Goal: Task Accomplishment & Management: Manage account settings

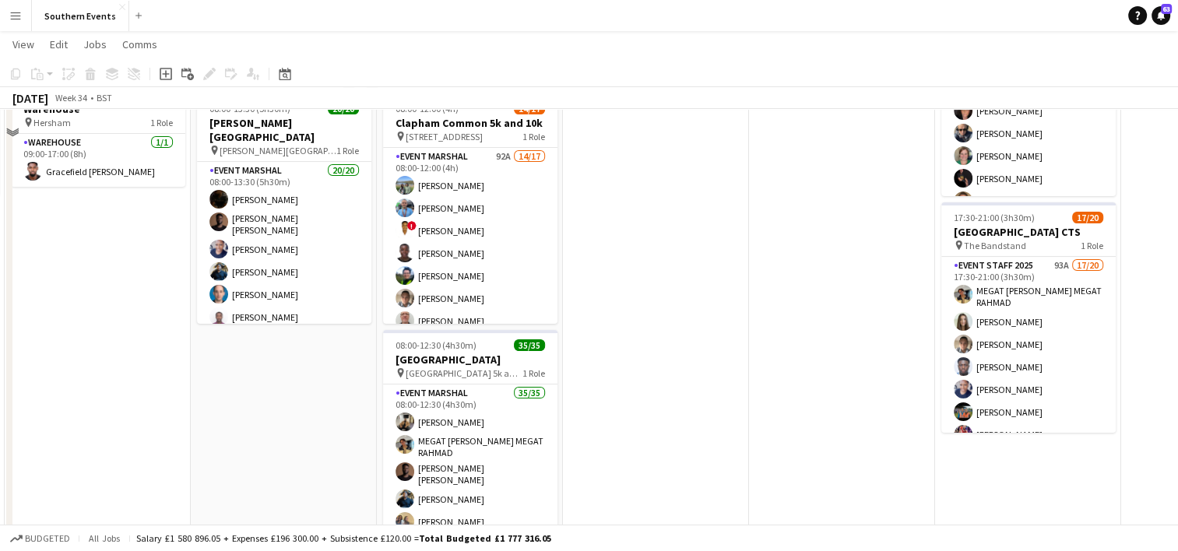
scroll to position [231, 0]
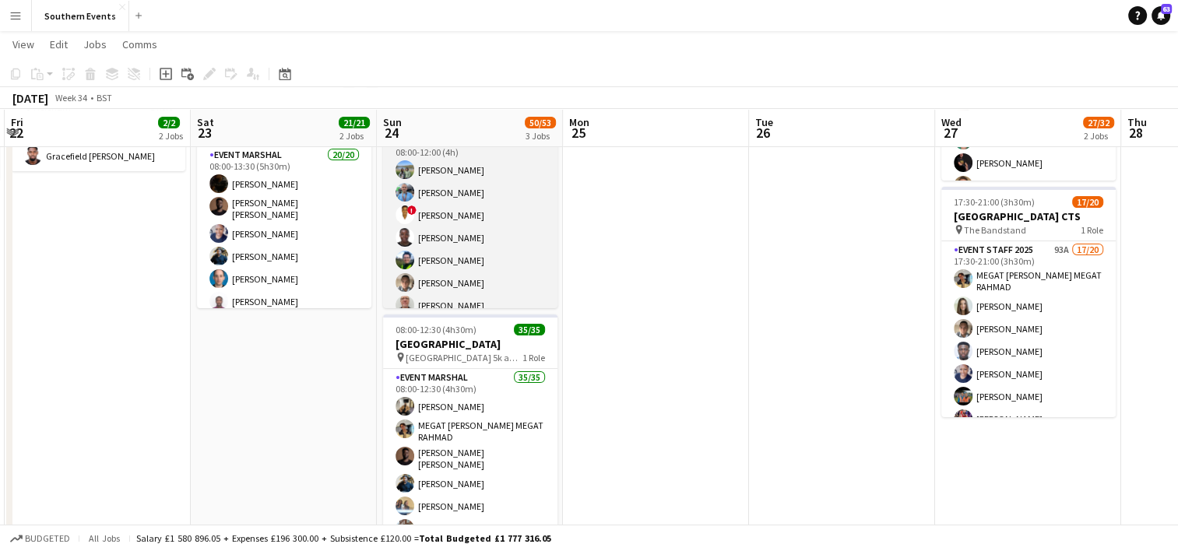
click at [512, 234] on app-card-role "Event Marshal 92A 14/17 08:00-12:00 (4h) [PERSON_NAME] [PERSON_NAME] ! [PERSON_…" at bounding box center [470, 339] width 174 height 414
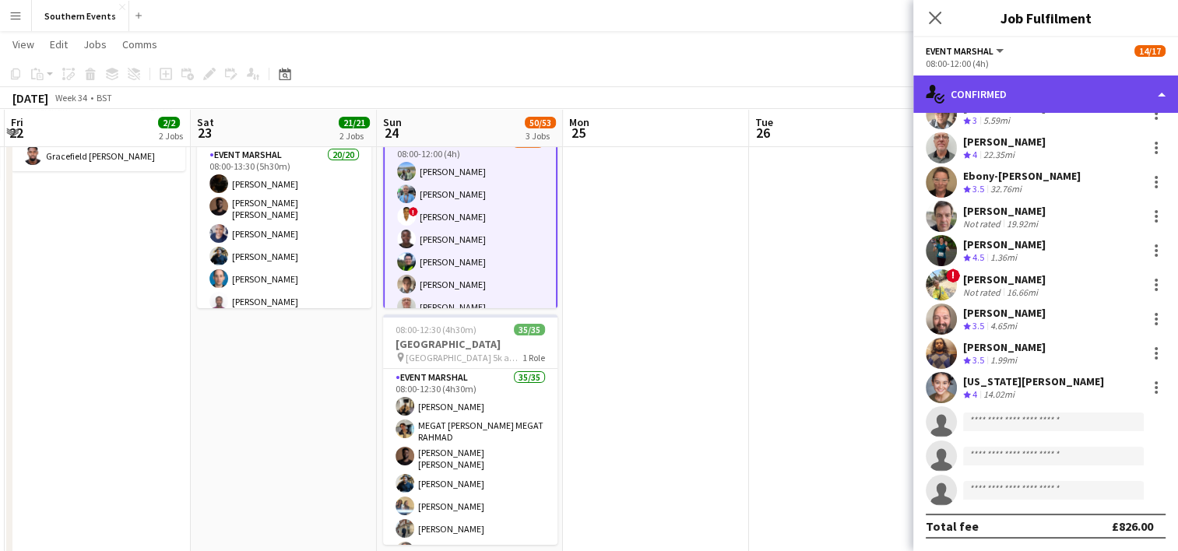
click at [1024, 100] on div "single-neutral-actions-check-2 Confirmed" at bounding box center [1046, 94] width 265 height 37
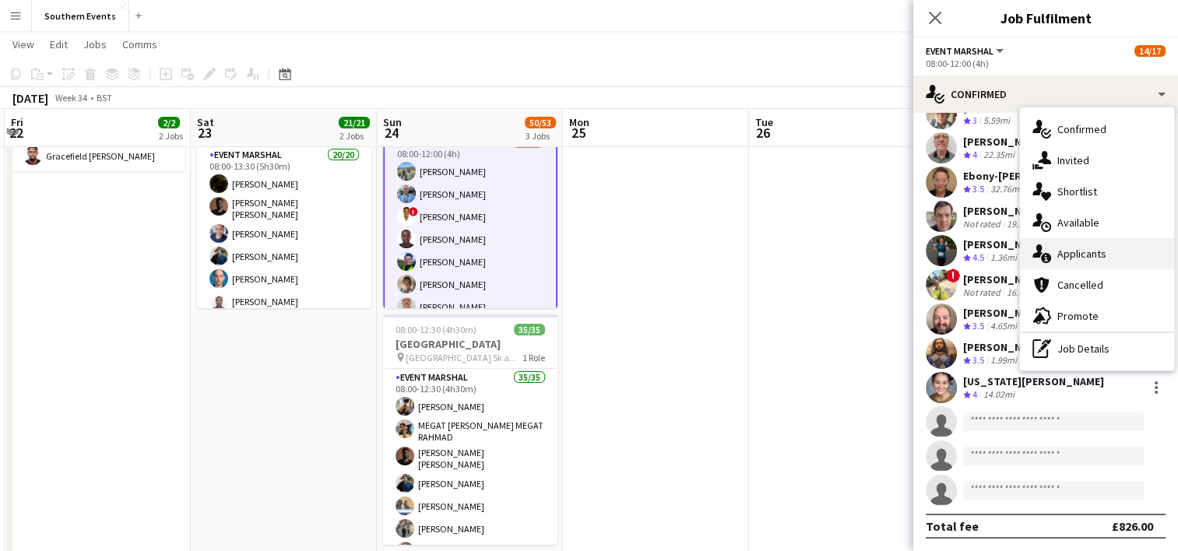
click at [1079, 250] on div "single-neutral-actions-information Applicants" at bounding box center [1097, 253] width 154 height 31
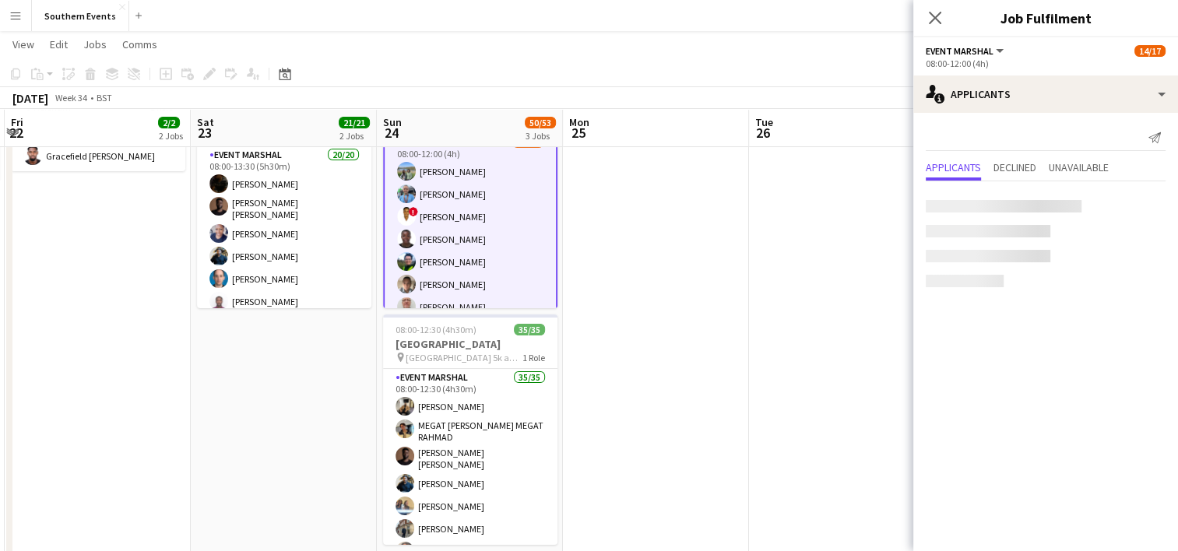
scroll to position [0, 0]
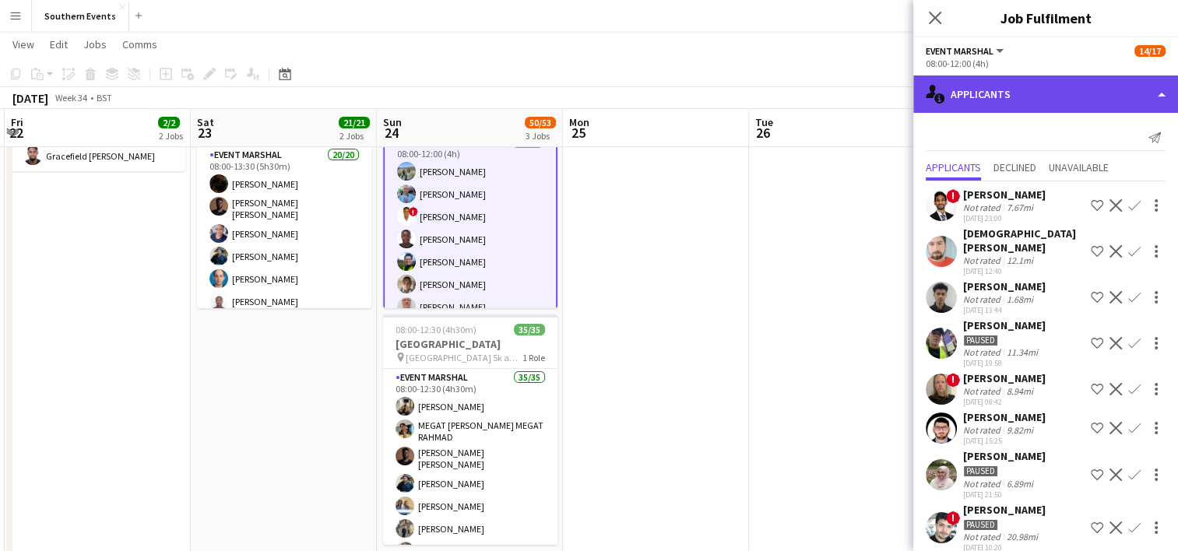
click at [984, 100] on div "single-neutral-actions-information Applicants" at bounding box center [1046, 94] width 265 height 37
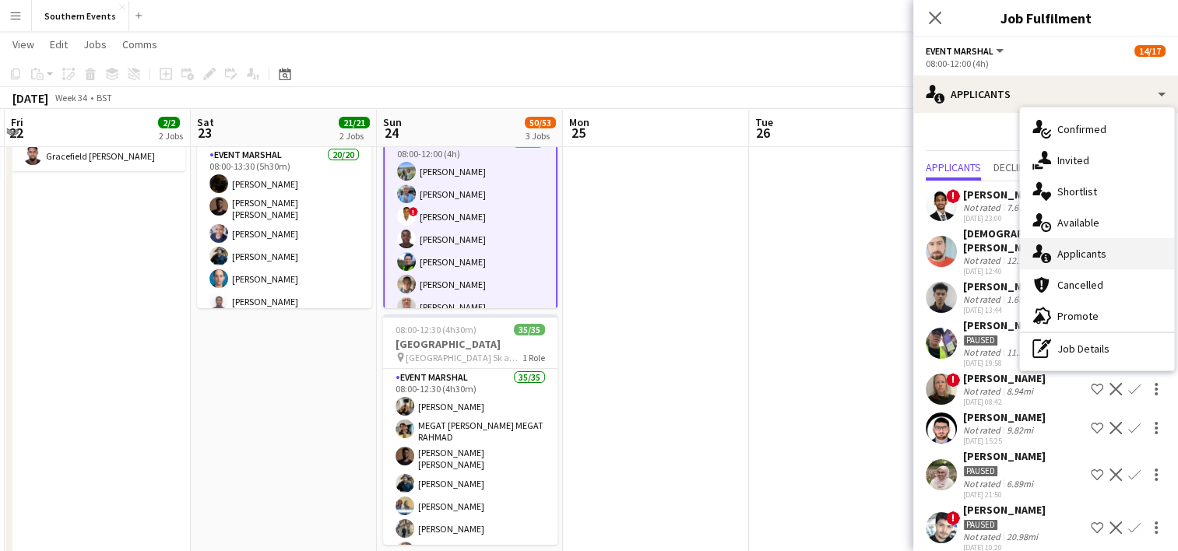
click at [1076, 254] on div "single-neutral-actions-information Applicants" at bounding box center [1097, 253] width 154 height 31
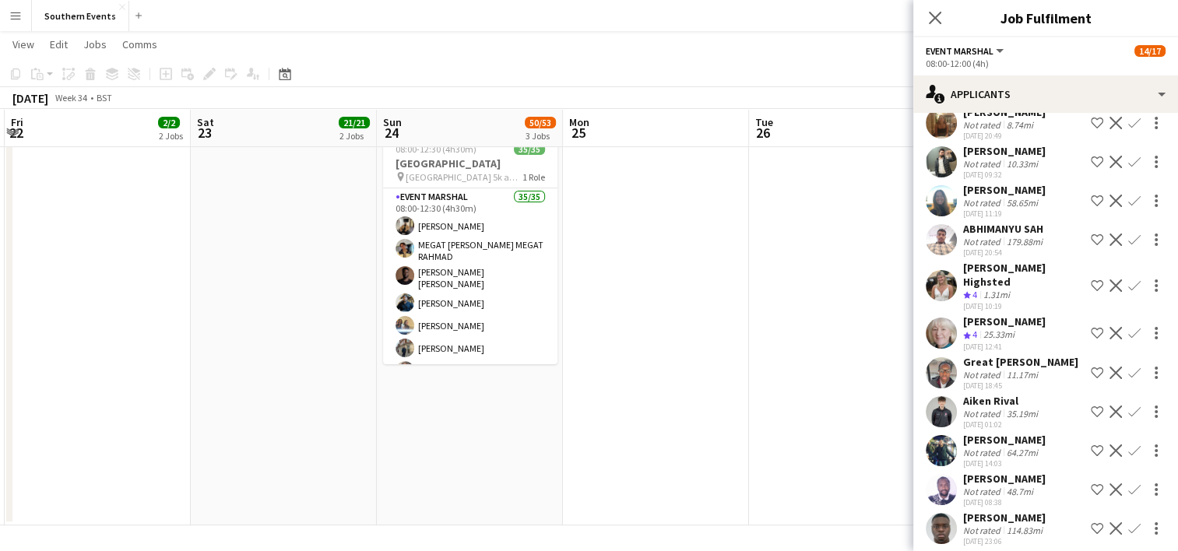
scroll to position [2358, 0]
click at [1129, 280] on app-icon "Confirm" at bounding box center [1135, 286] width 12 height 12
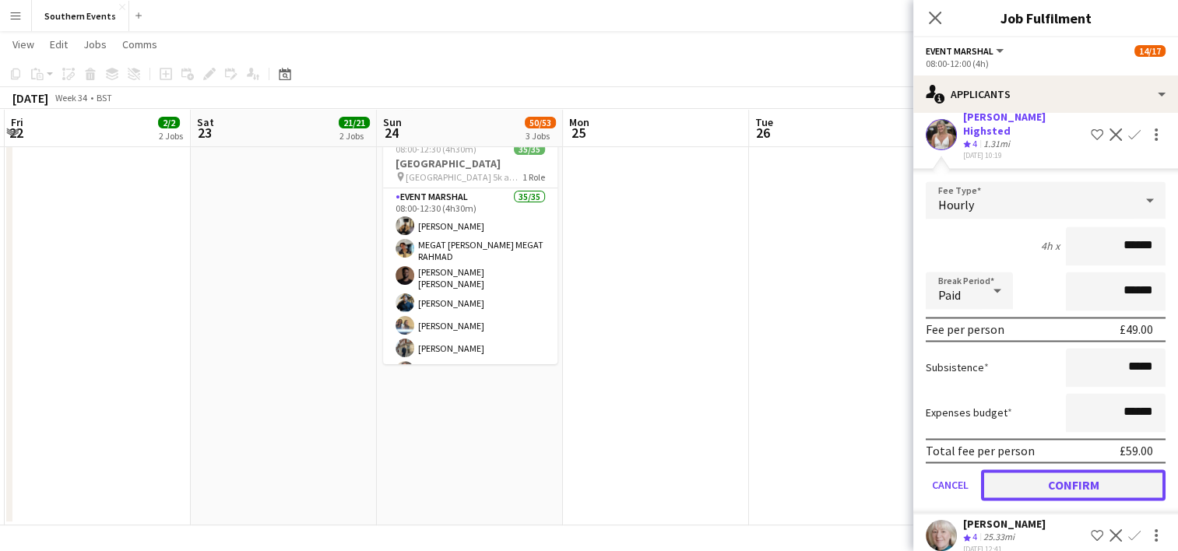
click at [1023, 470] on button "Confirm" at bounding box center [1073, 485] width 185 height 31
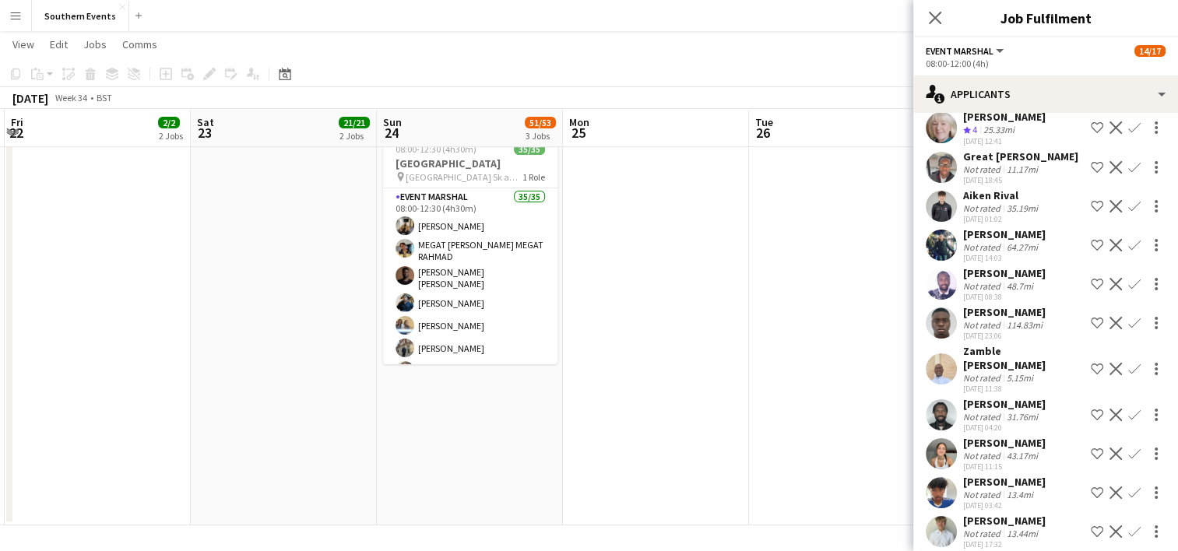
scroll to position [2118, 0]
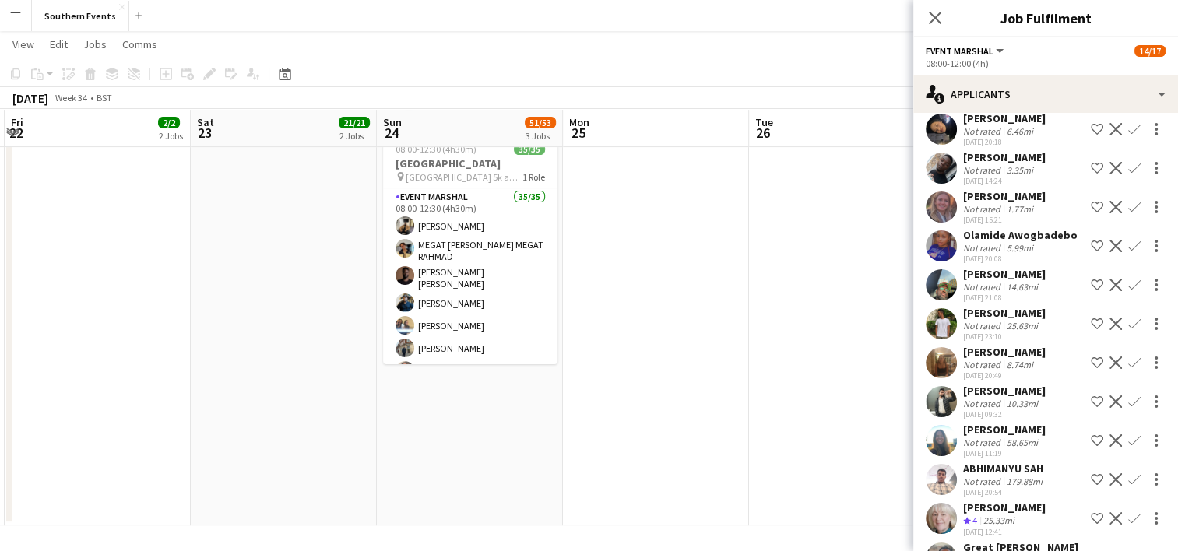
click at [695, 367] on app-date-cell at bounding box center [656, 144] width 186 height 762
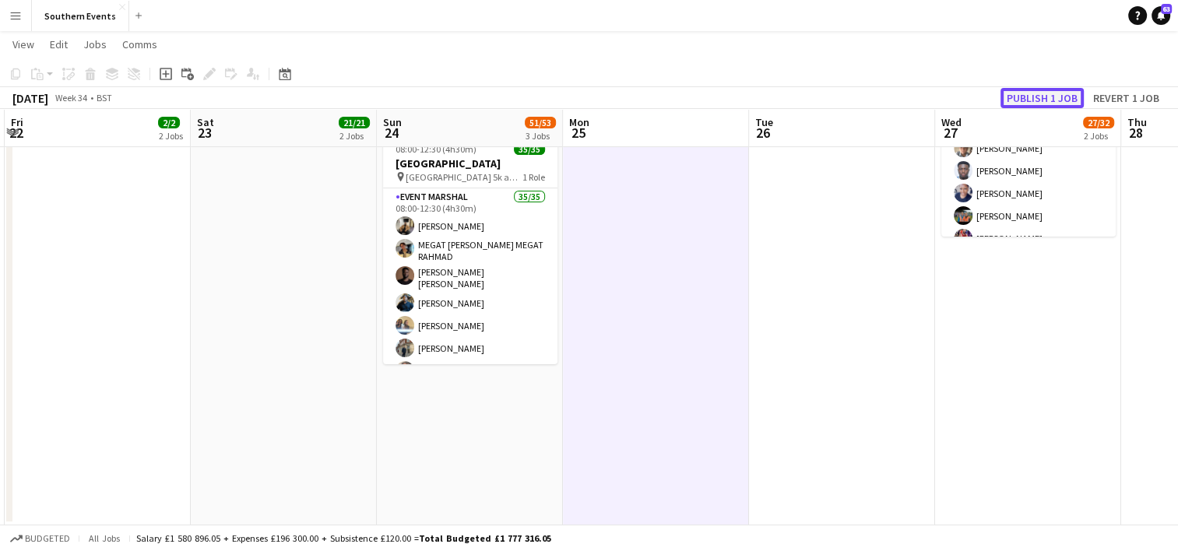
click at [1024, 98] on button "Publish 1 job" at bounding box center [1042, 98] width 83 height 20
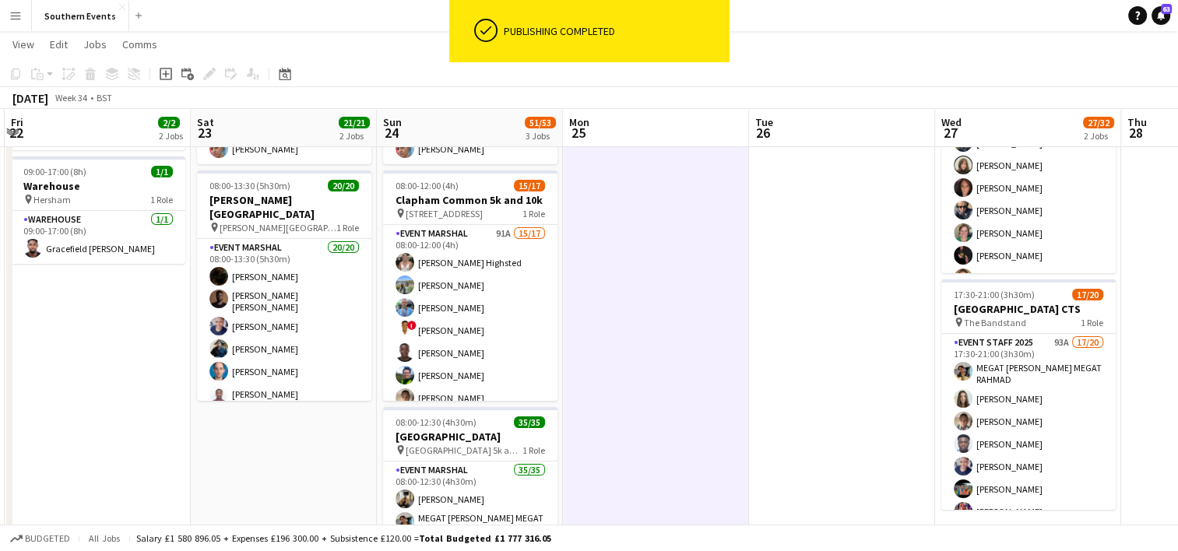
scroll to position [137, 0]
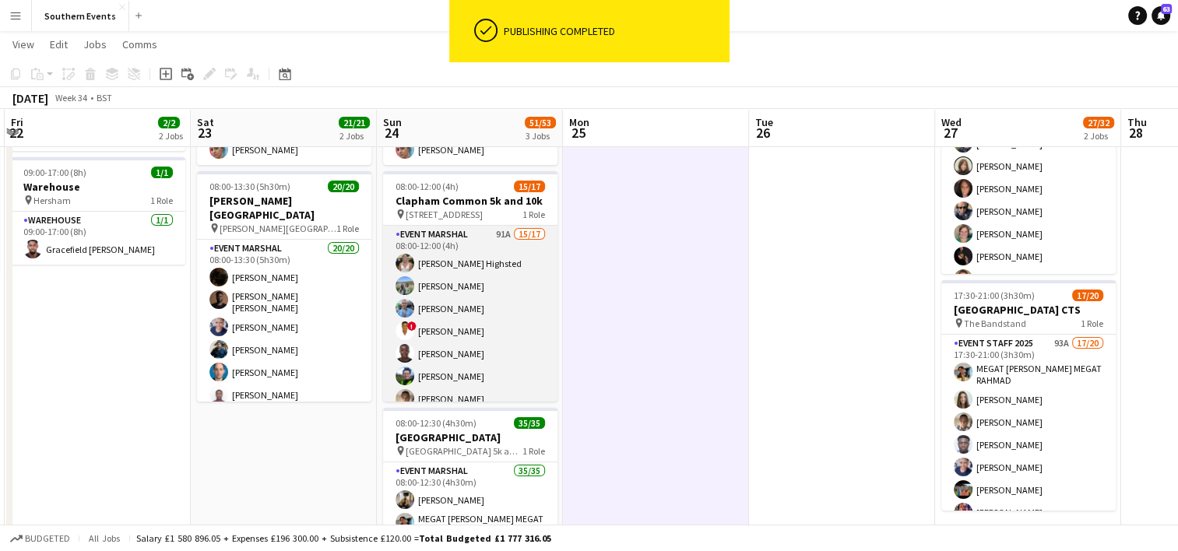
click at [489, 318] on app-card-role "Event Marshal 91A 15/17 08:00-12:00 (4h) [PERSON_NAME] Highsted [PERSON_NAME] […" at bounding box center [470, 433] width 174 height 414
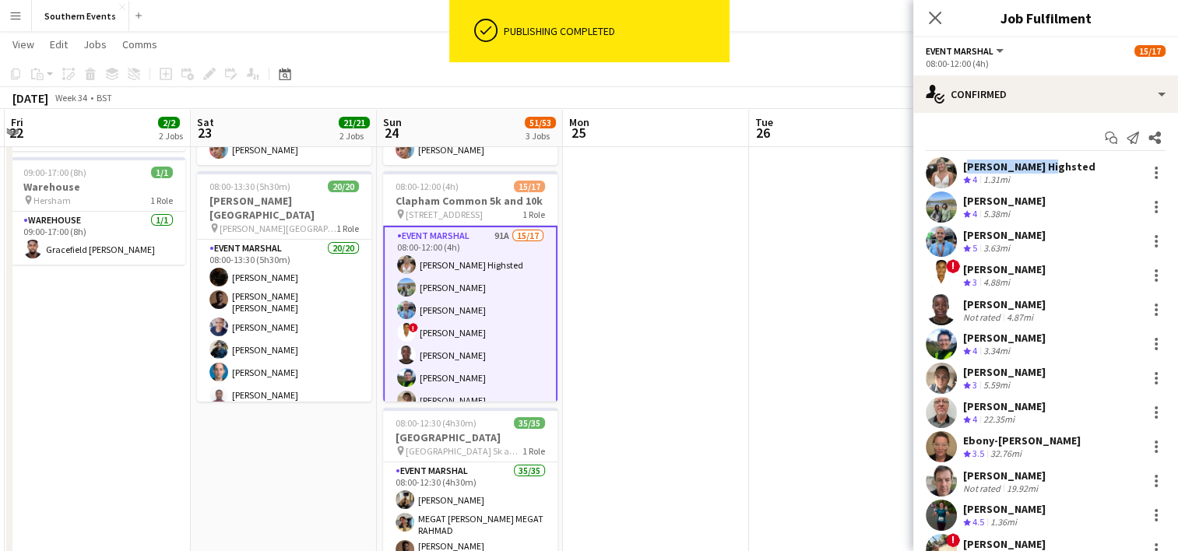
drag, startPoint x: 960, startPoint y: 166, endPoint x: 1044, endPoint y: 165, distance: 84.1
click at [1044, 165] on div "[PERSON_NAME] Highsted Crew rating 4 1.31mi" at bounding box center [1046, 172] width 265 height 31
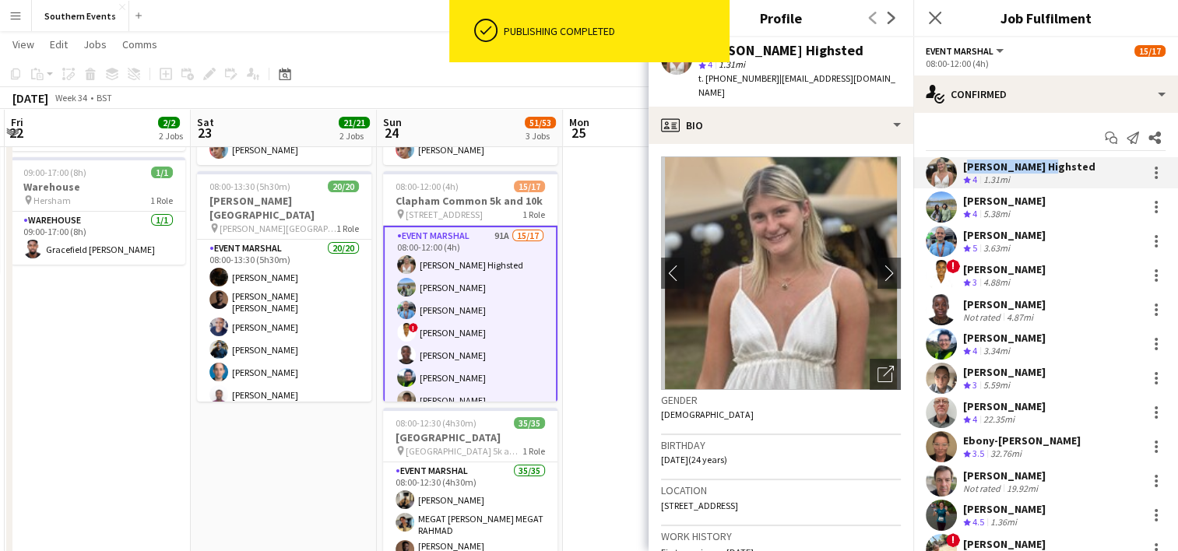
copy div "[PERSON_NAME] Highsted"
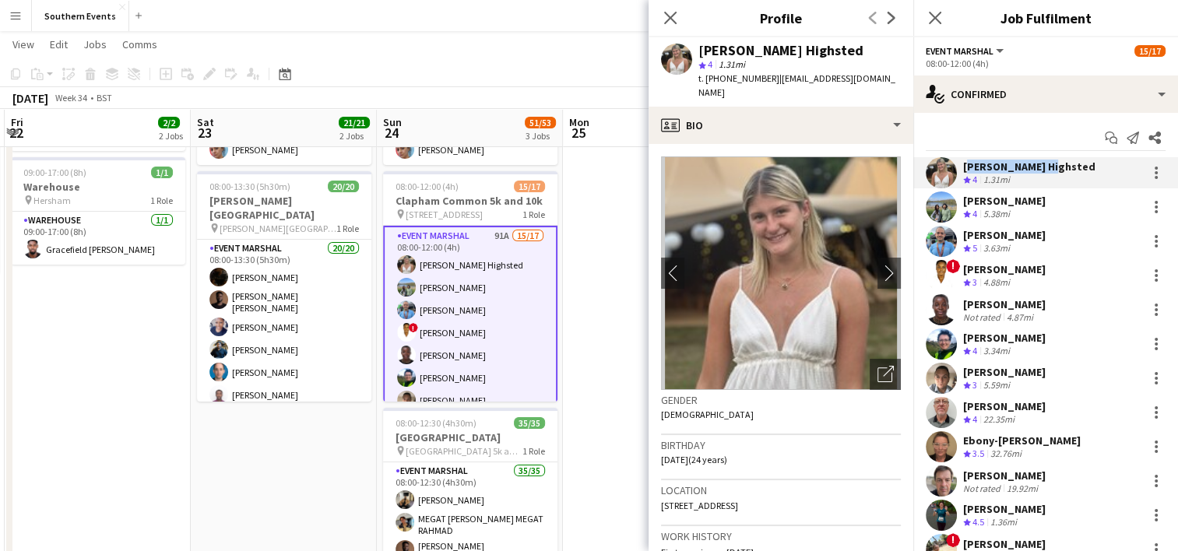
click at [603, 315] on app-date-cell at bounding box center [656, 418] width 186 height 762
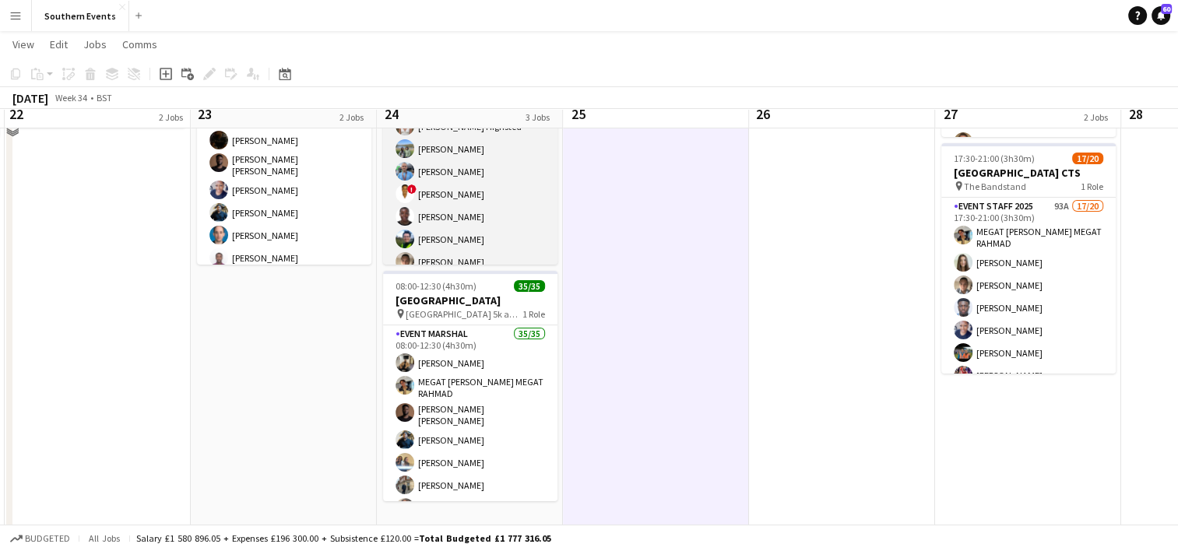
scroll to position [255, 0]
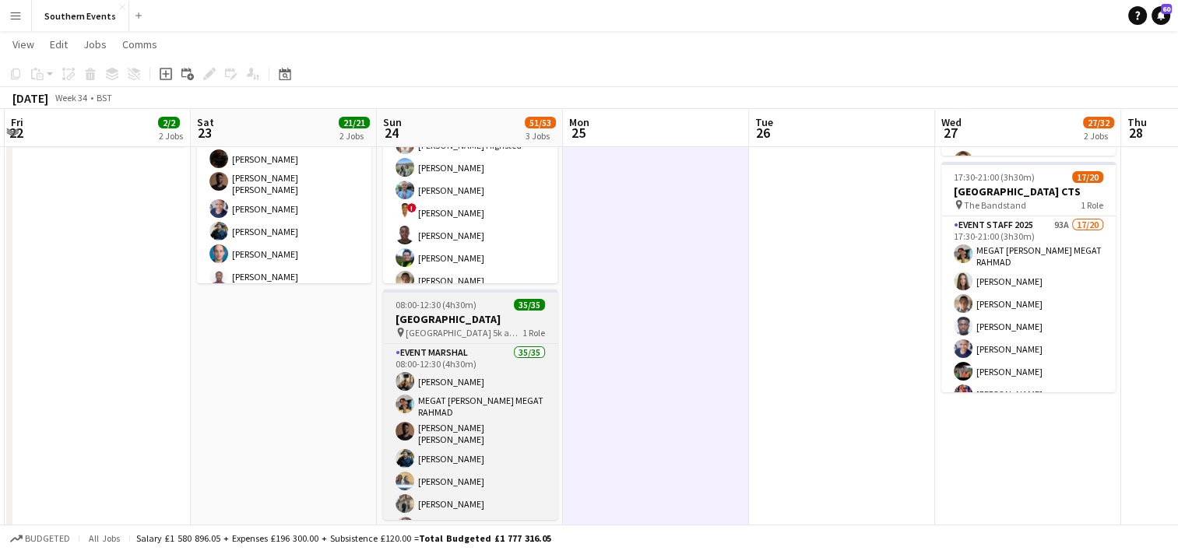
click at [477, 312] on h3 "[GEOGRAPHIC_DATA]" at bounding box center [470, 319] width 174 height 14
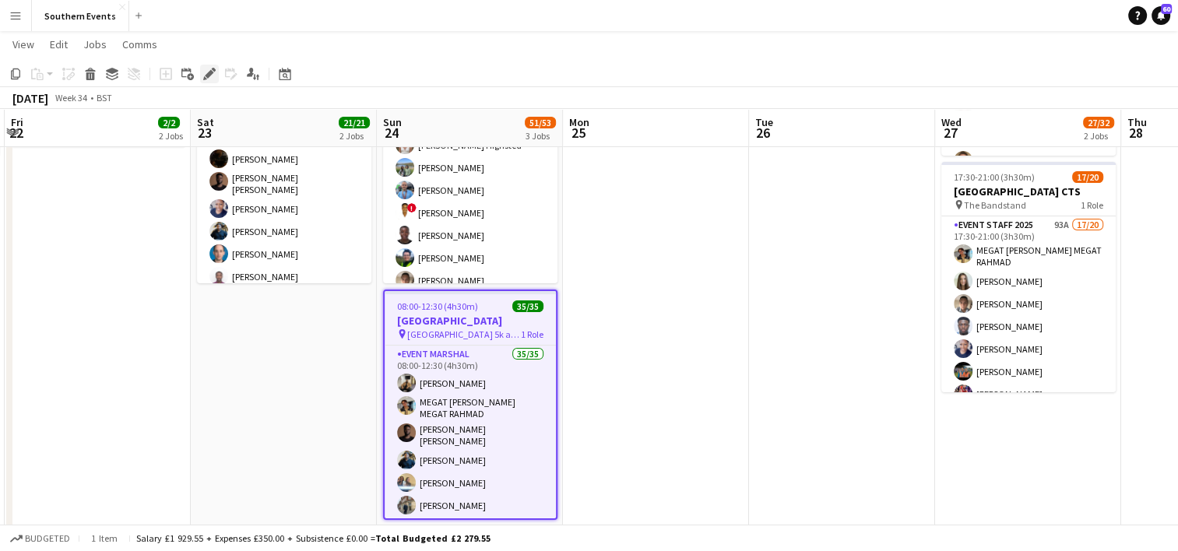
click at [206, 74] on icon "Edit" at bounding box center [209, 74] width 12 height 12
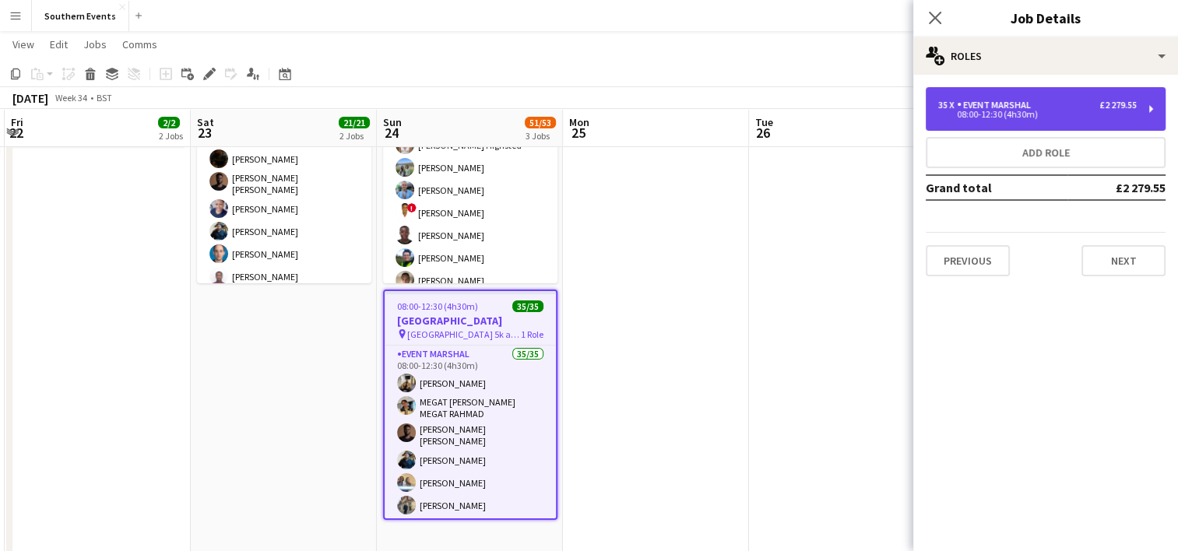
click at [1023, 110] on div "Event Marshal" at bounding box center [997, 105] width 80 height 11
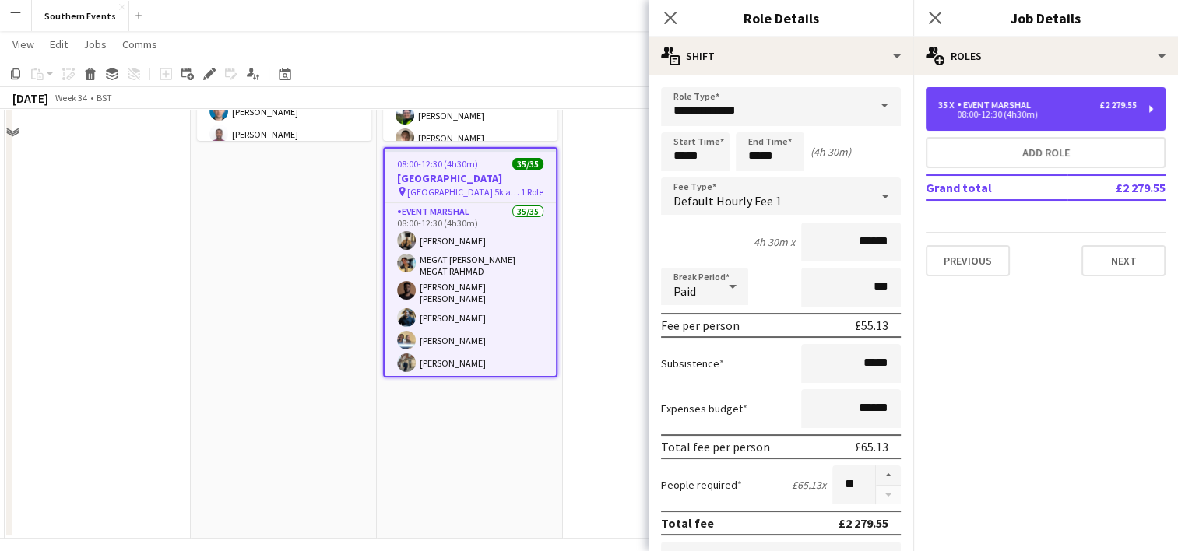
scroll to position [411, 0]
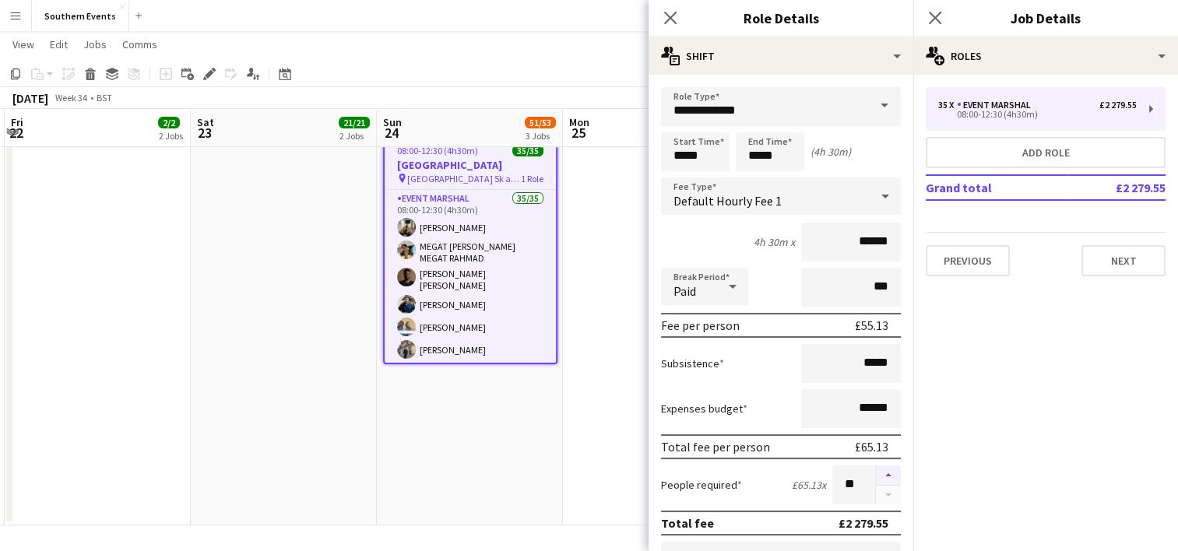
click at [876, 471] on button "button" at bounding box center [888, 476] width 25 height 20
type input "**"
click at [550, 431] on app-date-cell "07:00-12:30 (5h30m) 1/1 RT Kit Assistant - Clapham Common 5k and 10k pin Clapha…" at bounding box center [470, 144] width 186 height 762
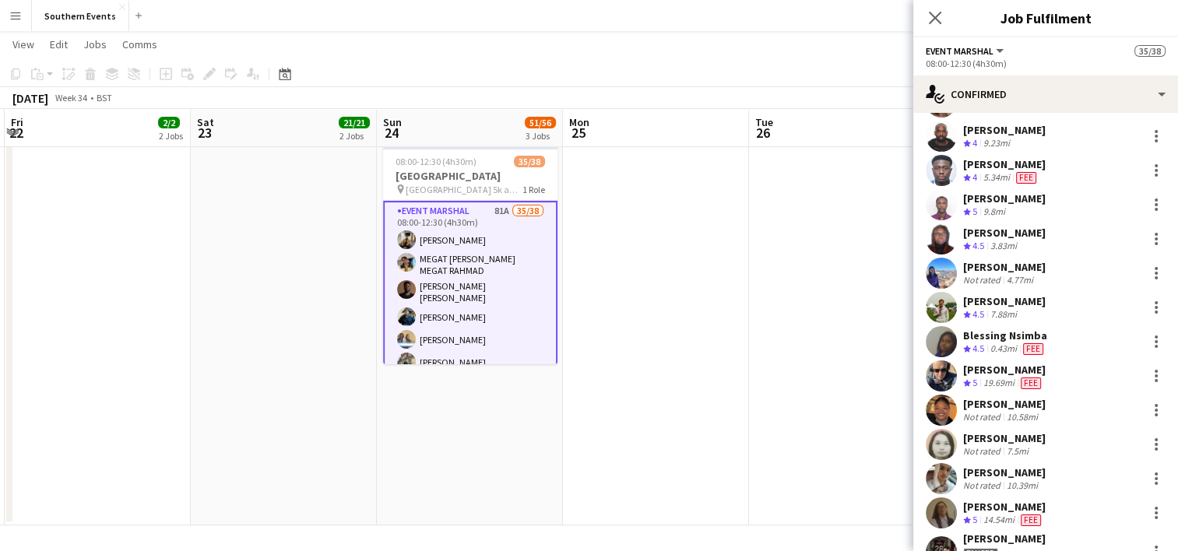
scroll to position [623, 0]
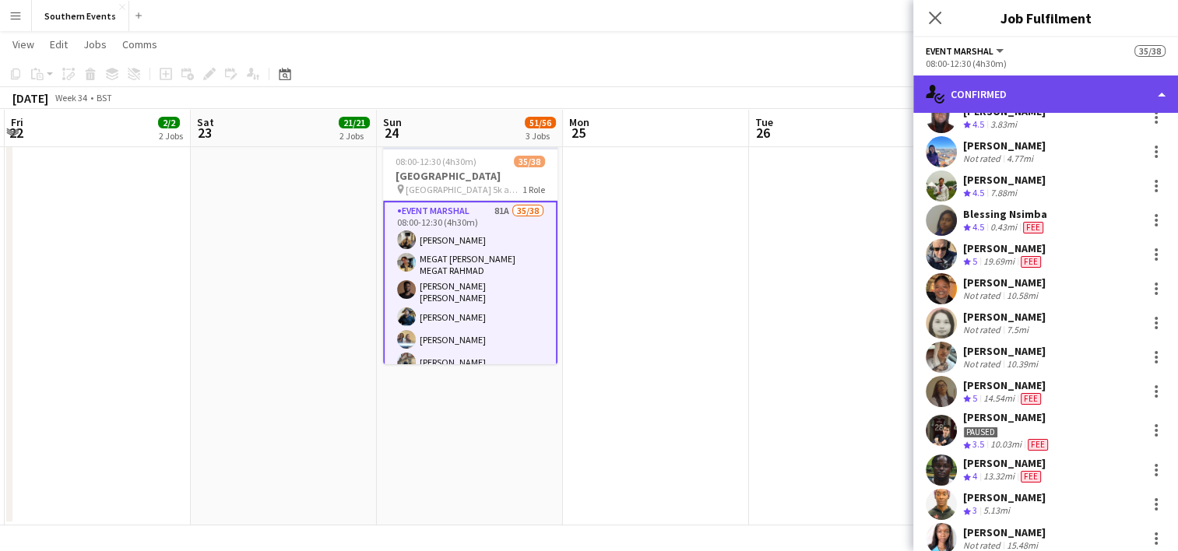
click at [1030, 93] on div "single-neutral-actions-check-2 Confirmed" at bounding box center [1046, 94] width 265 height 37
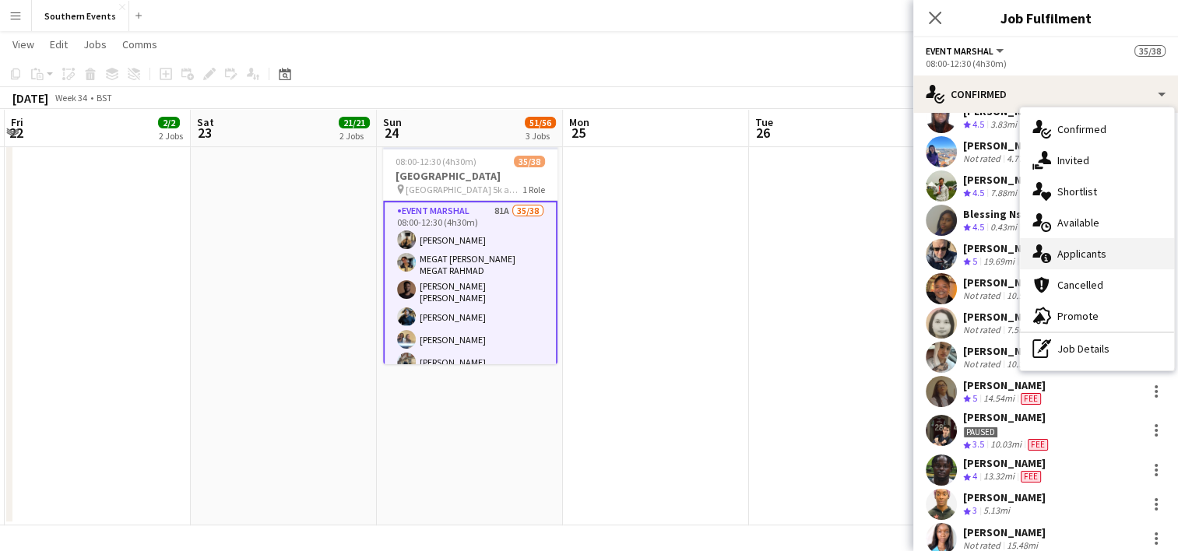
click at [1083, 252] on div "single-neutral-actions-information Applicants" at bounding box center [1097, 253] width 154 height 31
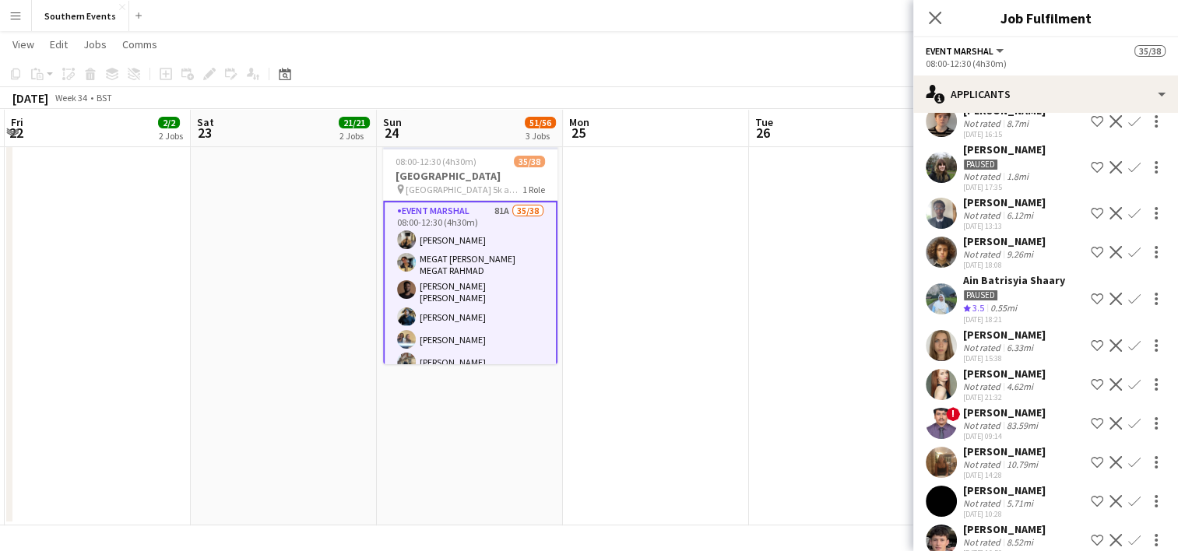
scroll to position [467, 0]
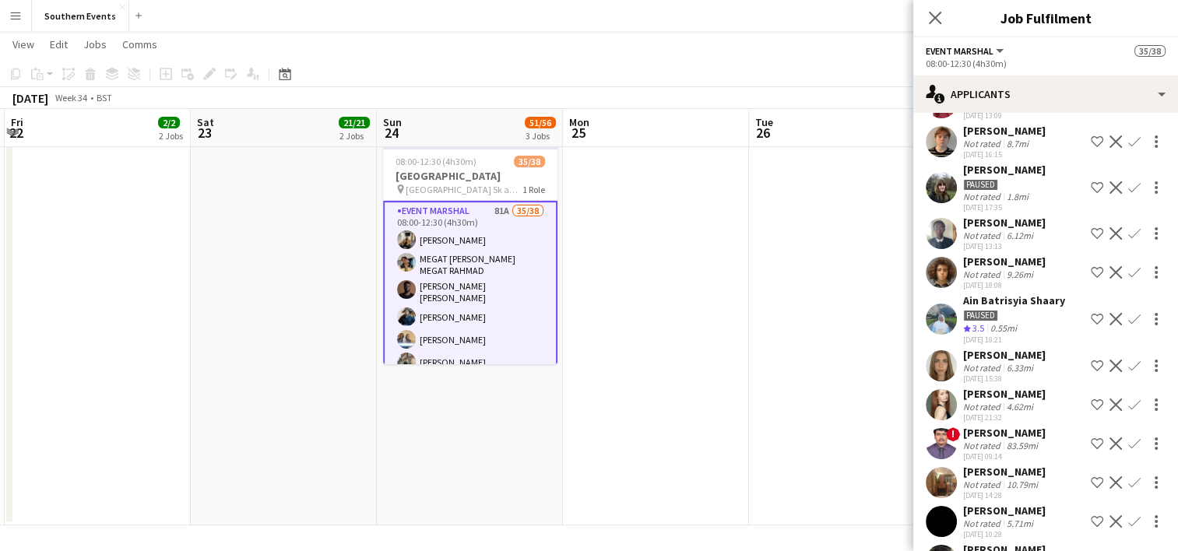
click at [1129, 322] on app-icon "Confirm" at bounding box center [1135, 319] width 12 height 12
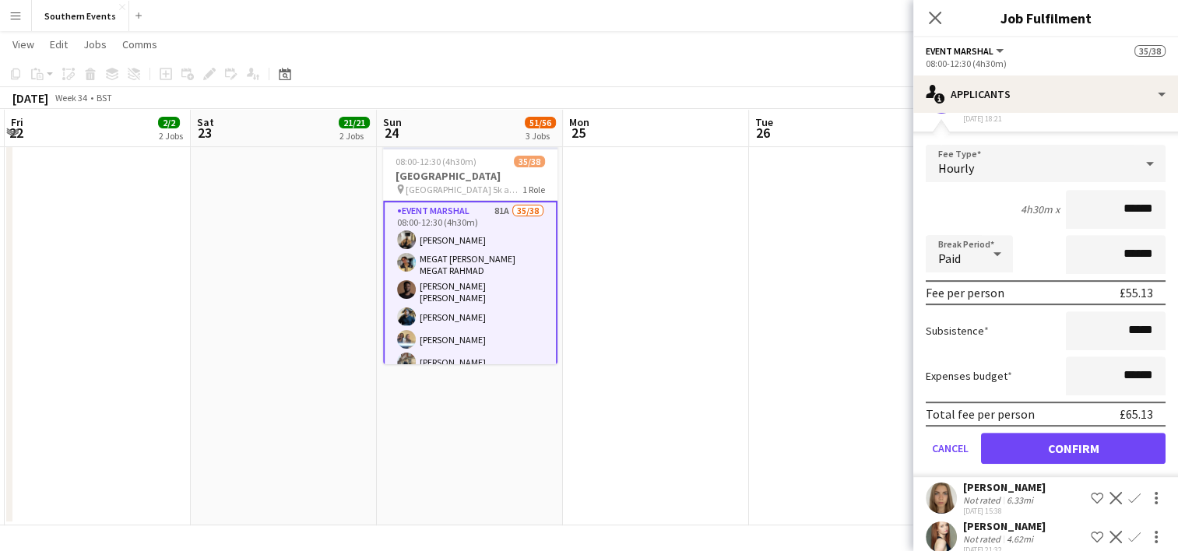
scroll to position [701, 0]
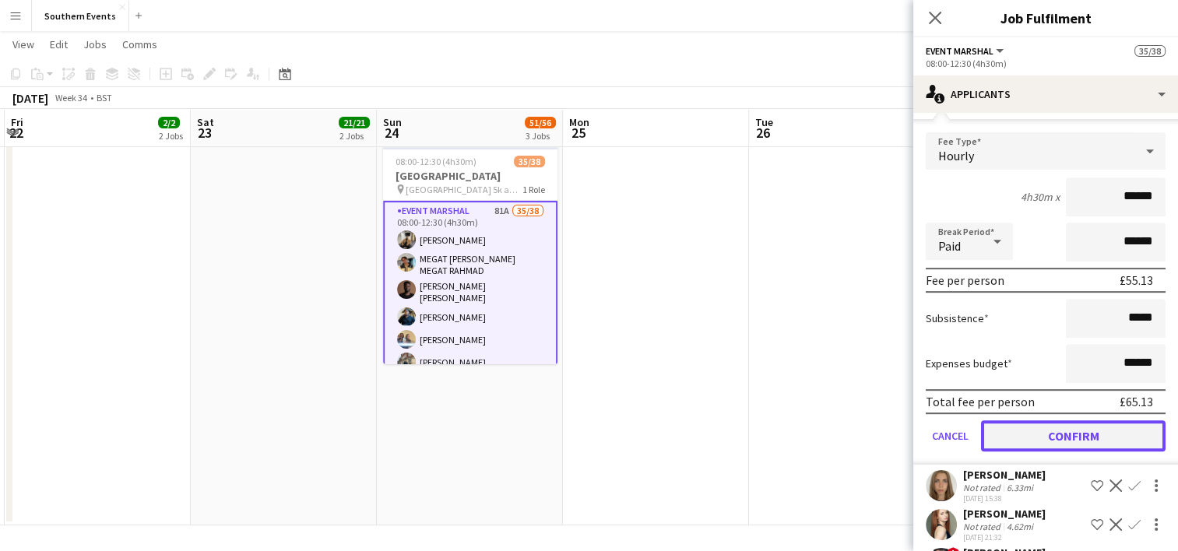
click at [1026, 426] on button "Confirm" at bounding box center [1073, 436] width 185 height 31
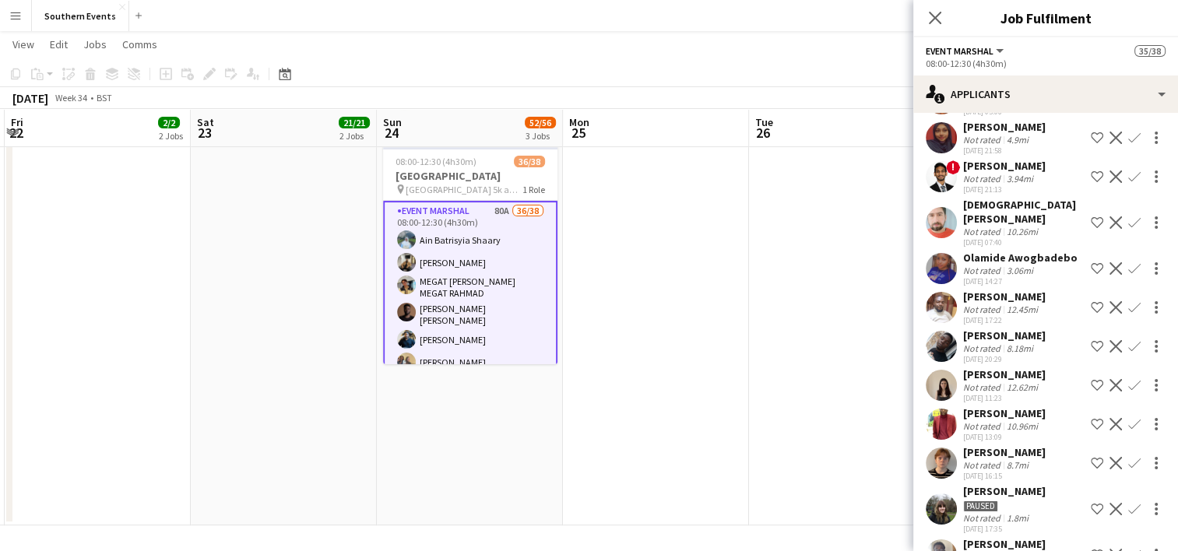
scroll to position [62, 0]
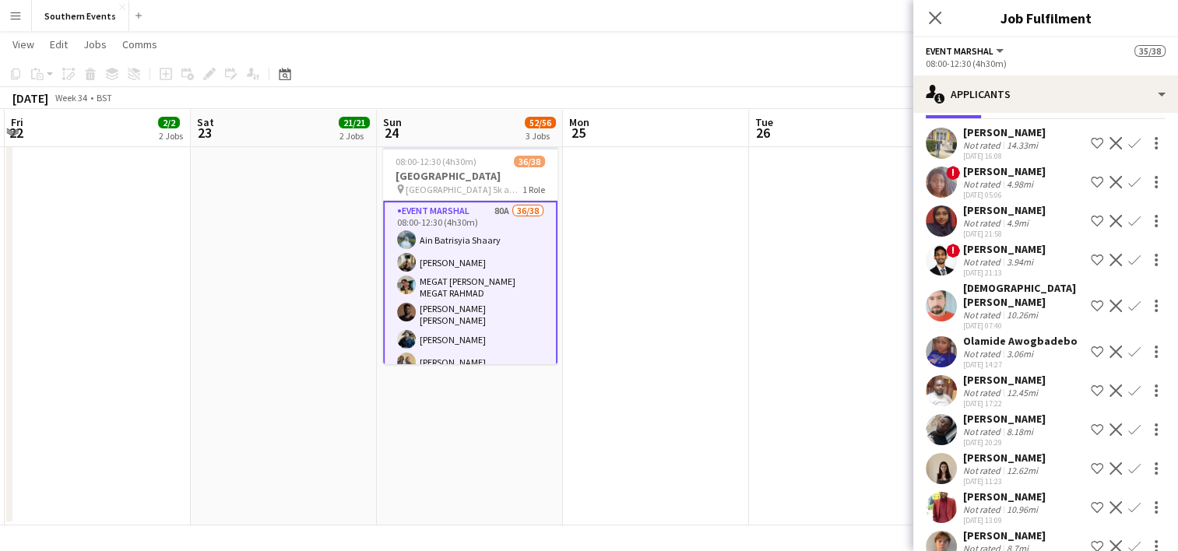
click at [1129, 354] on app-icon "Confirm" at bounding box center [1135, 352] width 12 height 12
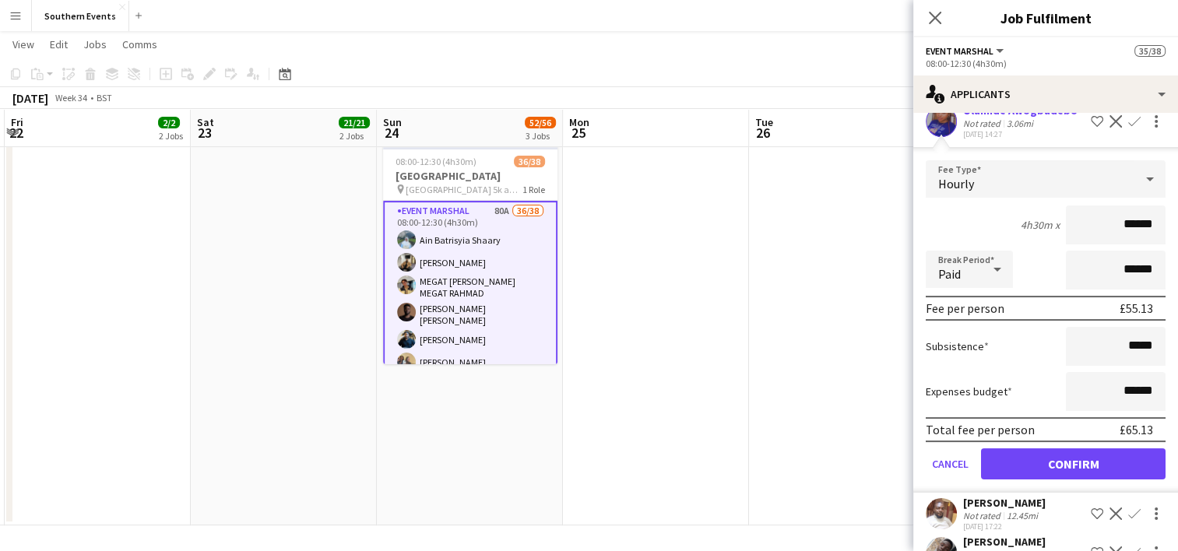
scroll to position [296, 0]
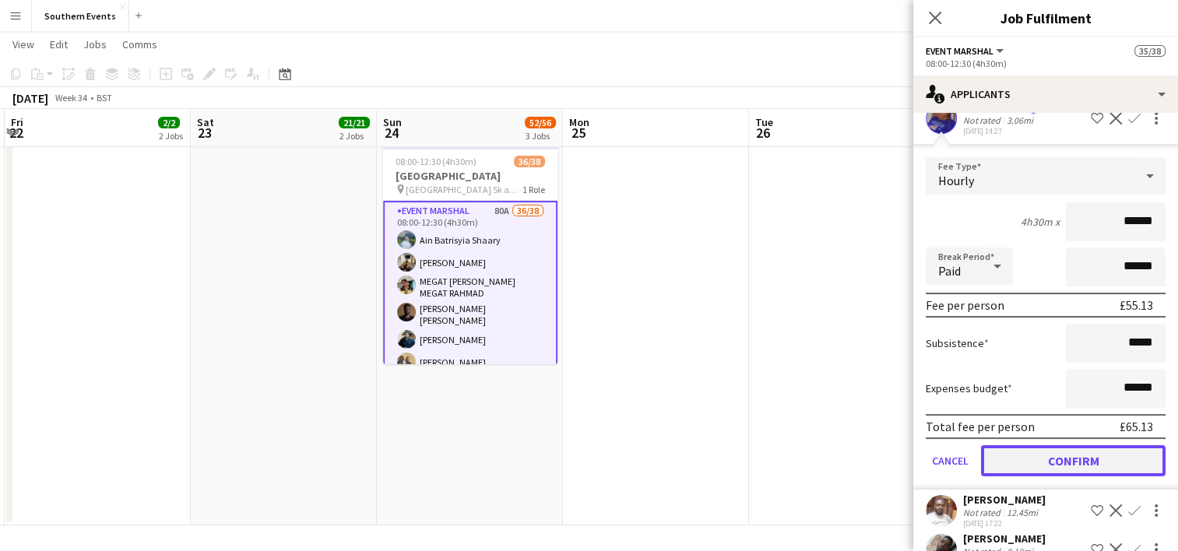
click at [1037, 458] on button "Confirm" at bounding box center [1073, 461] width 185 height 31
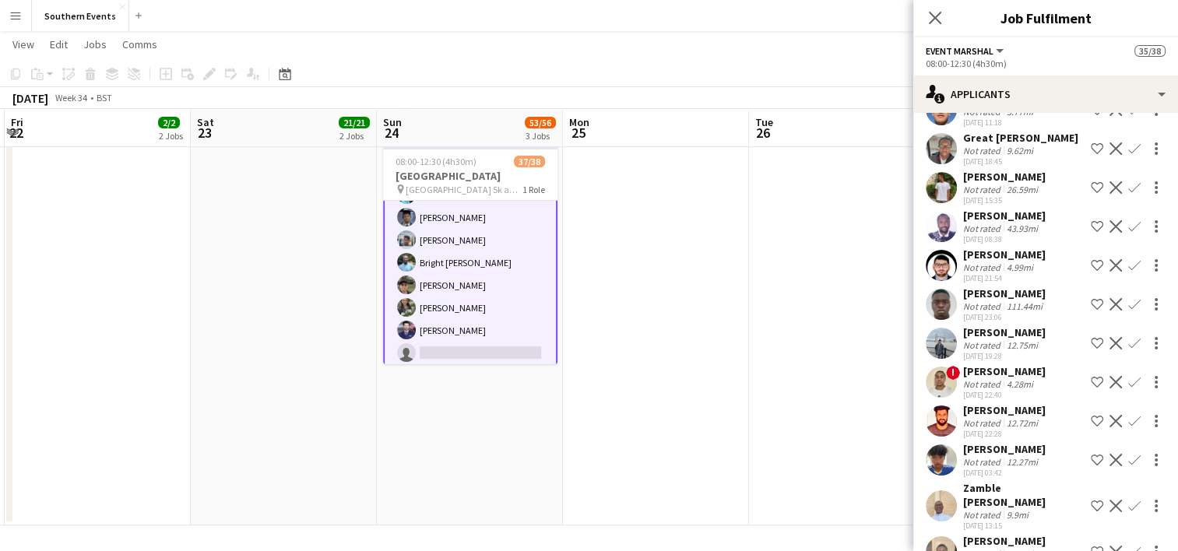
scroll to position [2474, 0]
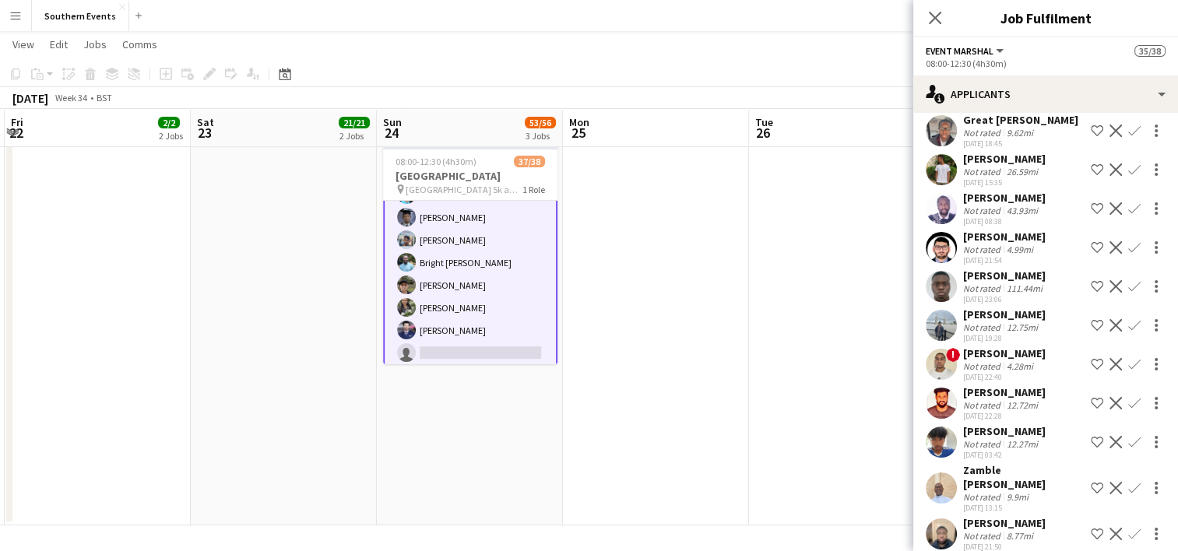
click at [627, 327] on app-date-cell at bounding box center [656, 144] width 186 height 762
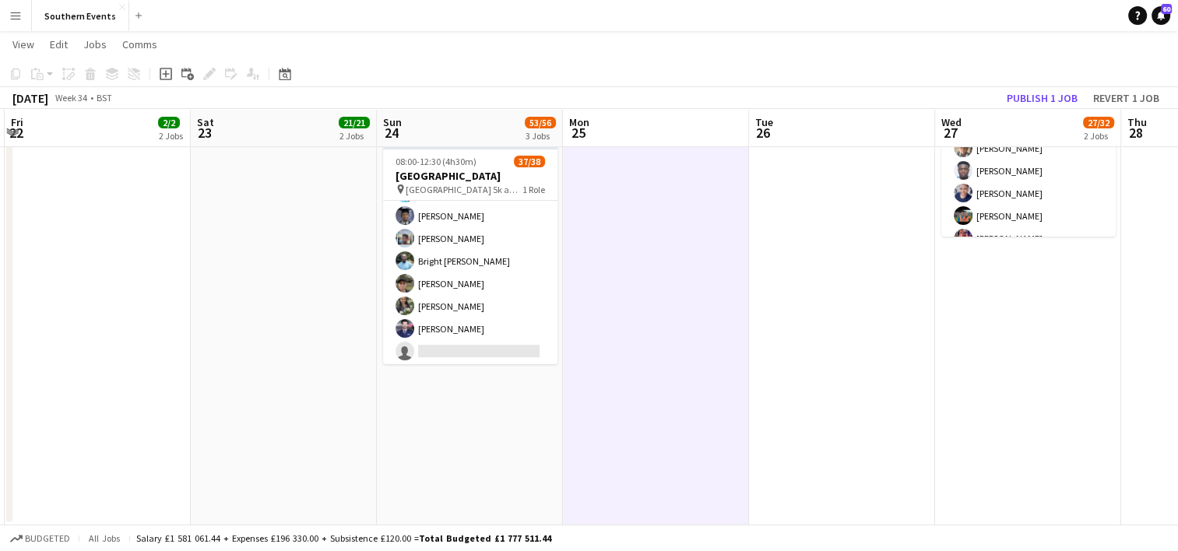
scroll to position [729, 0]
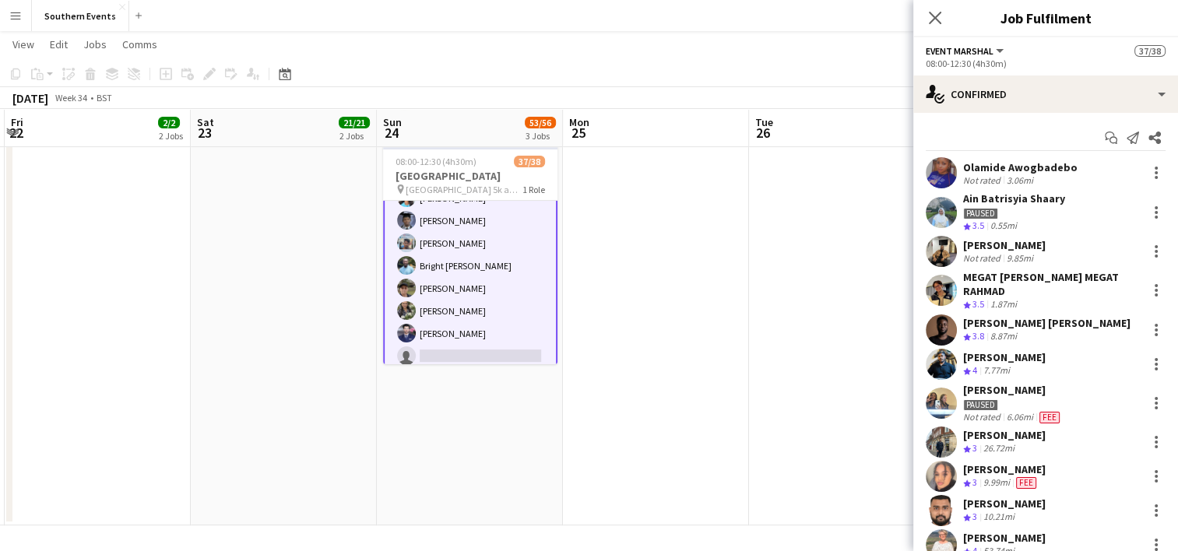
scroll to position [731, 0]
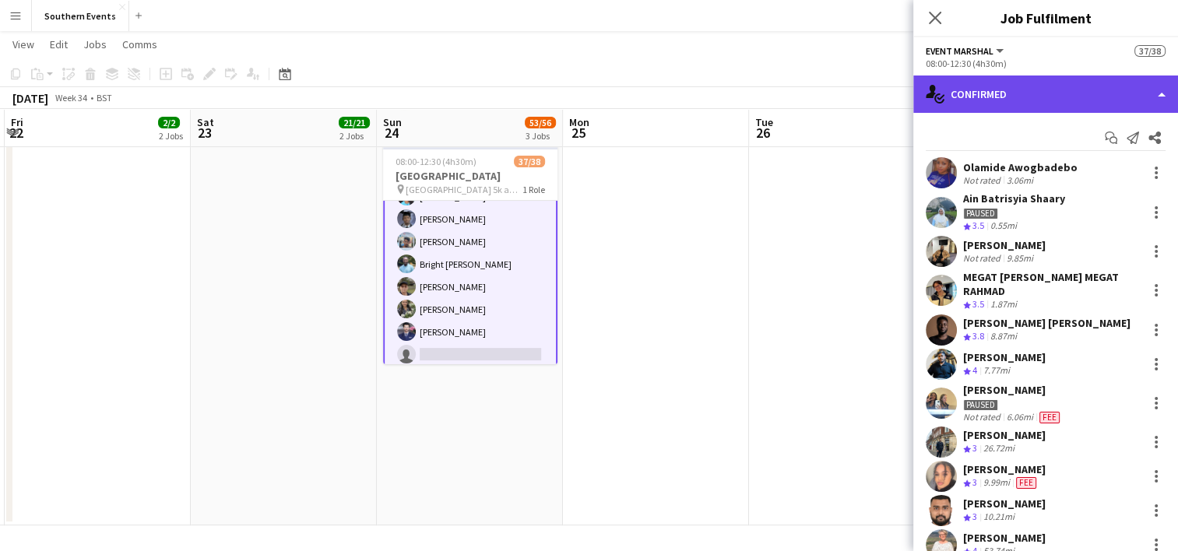
click at [1037, 102] on div "single-neutral-actions-check-2 Confirmed" at bounding box center [1046, 94] width 265 height 37
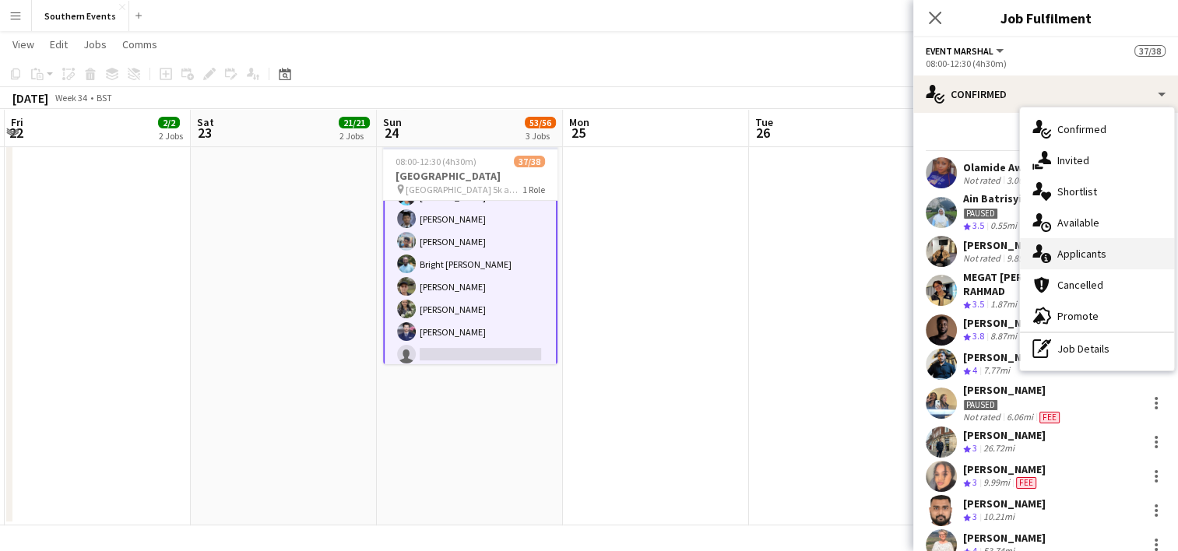
click at [1072, 258] on div "single-neutral-actions-information Applicants" at bounding box center [1097, 253] width 154 height 31
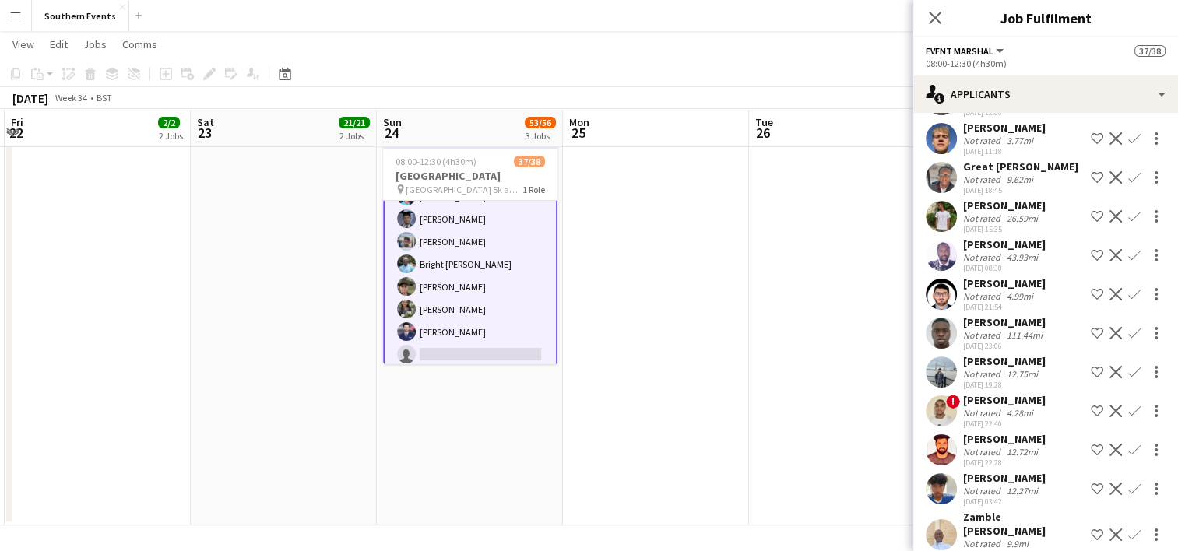
scroll to position [2474, 0]
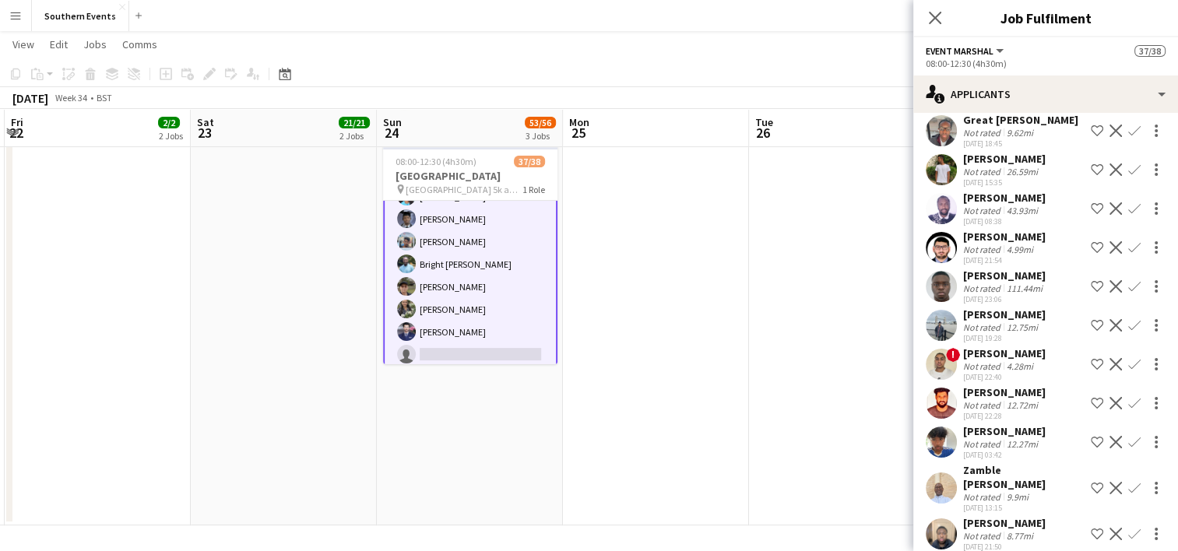
click at [1125, 238] on button "Confirm" at bounding box center [1134, 247] width 19 height 19
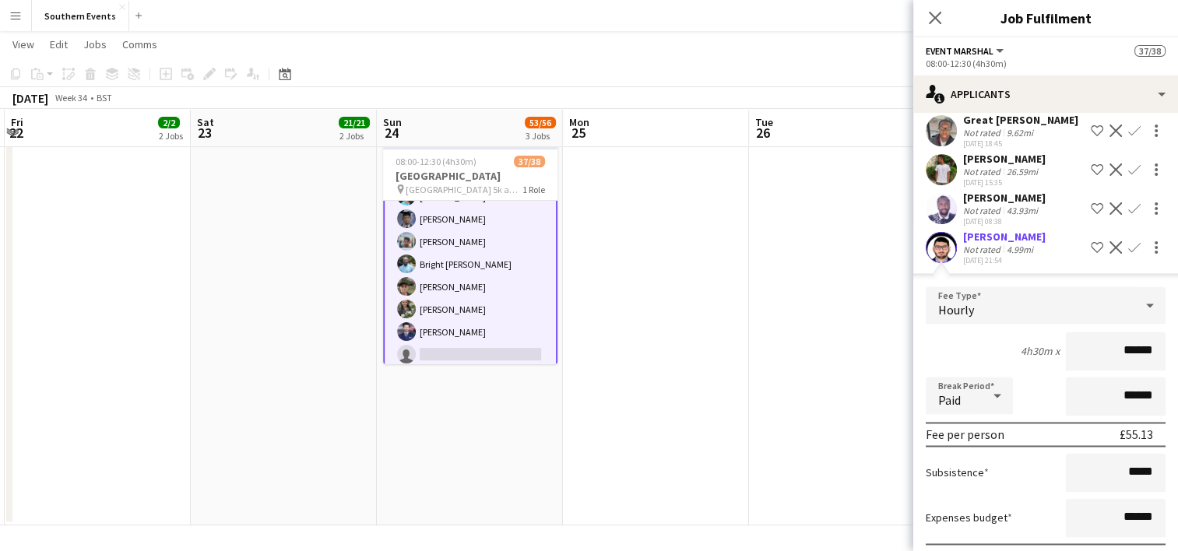
scroll to position [2629, 0]
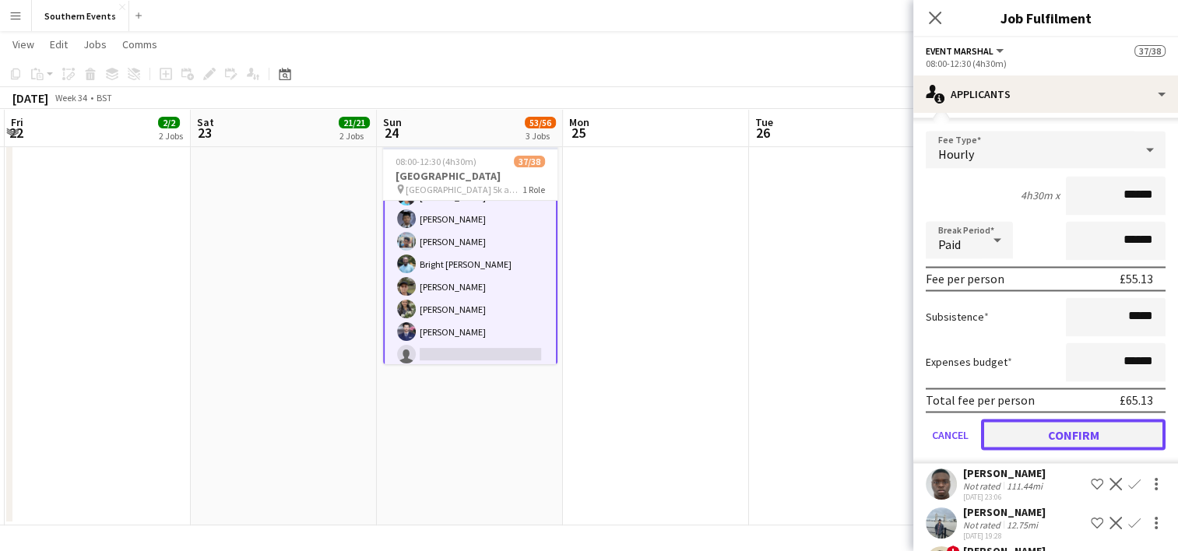
click at [1051, 419] on button "Confirm" at bounding box center [1073, 434] width 185 height 31
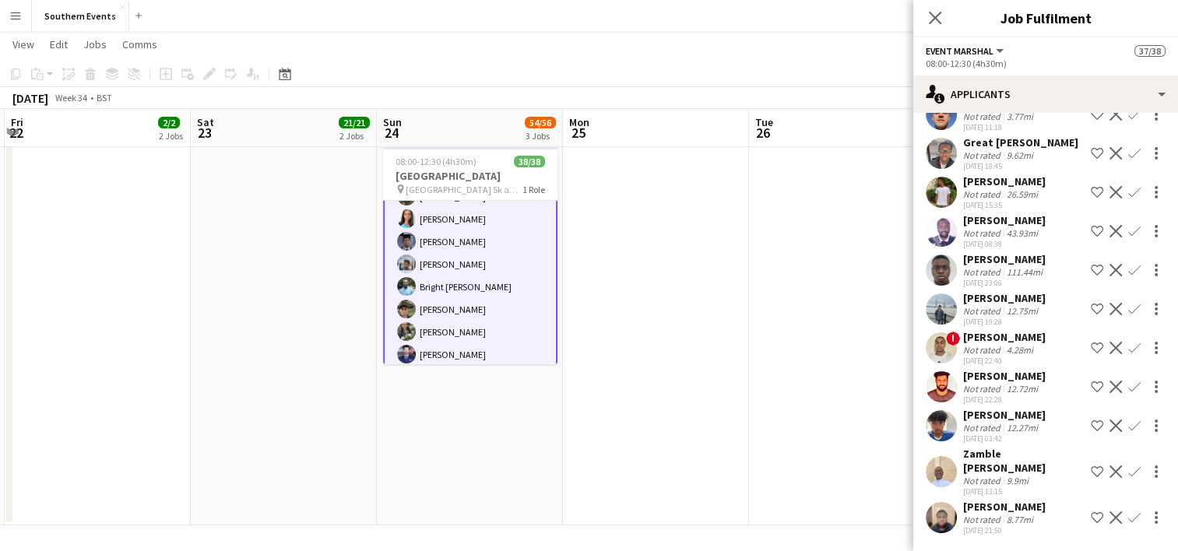
scroll to position [2239, 0]
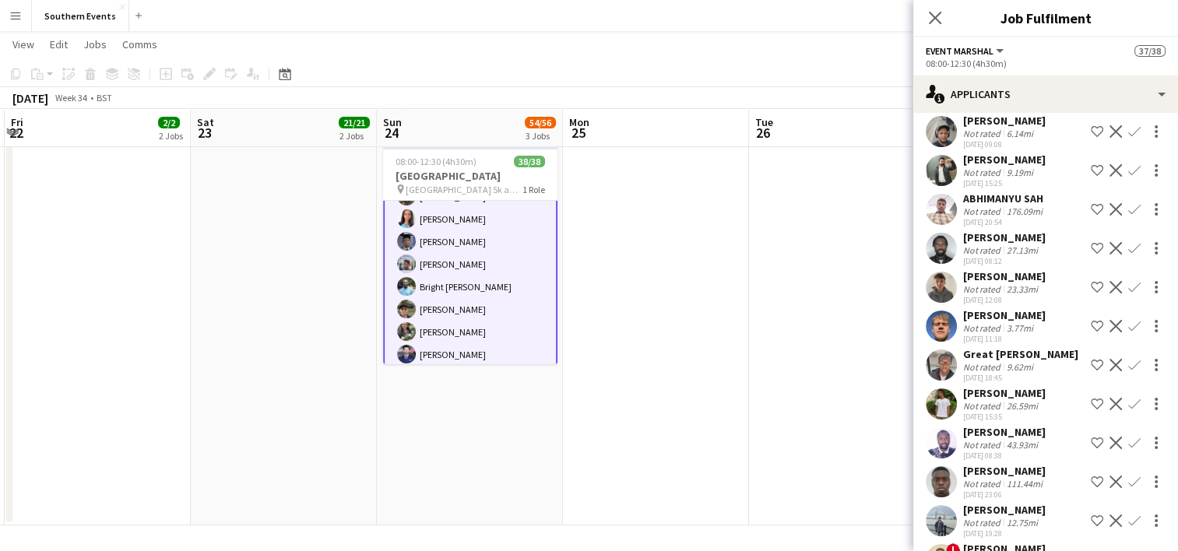
drag, startPoint x: 748, startPoint y: 407, endPoint x: 762, endPoint y: 337, distance: 71.5
click at [747, 407] on app-date-cell at bounding box center [656, 144] width 186 height 762
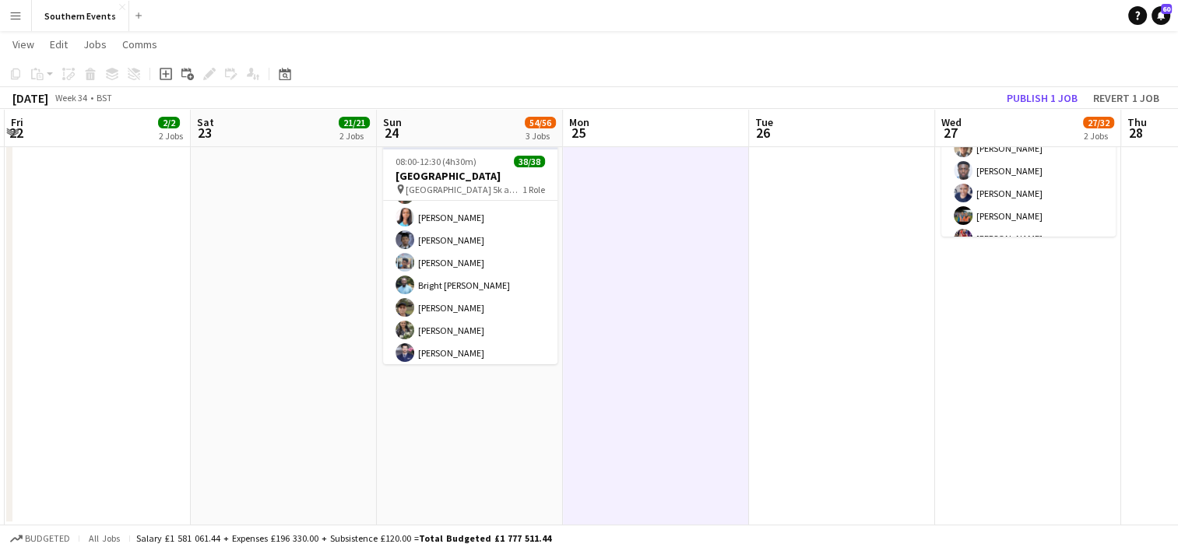
scroll to position [729, 0]
click at [1046, 100] on button "Publish 1 job" at bounding box center [1042, 98] width 83 height 20
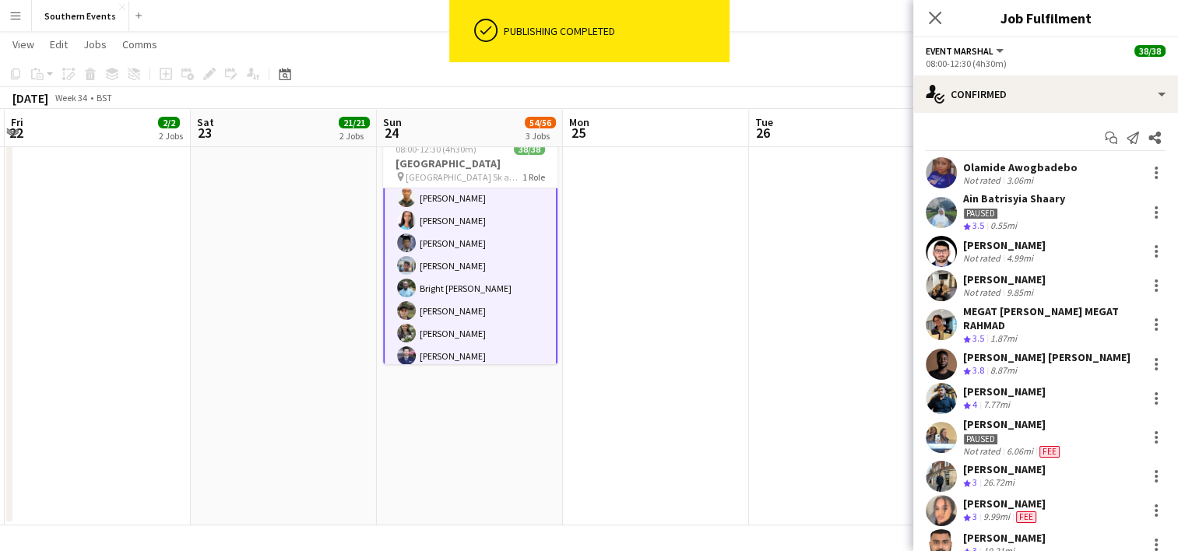
scroll to position [718, 0]
drag, startPoint x: 963, startPoint y: 160, endPoint x: 1035, endPoint y: 243, distance: 109.8
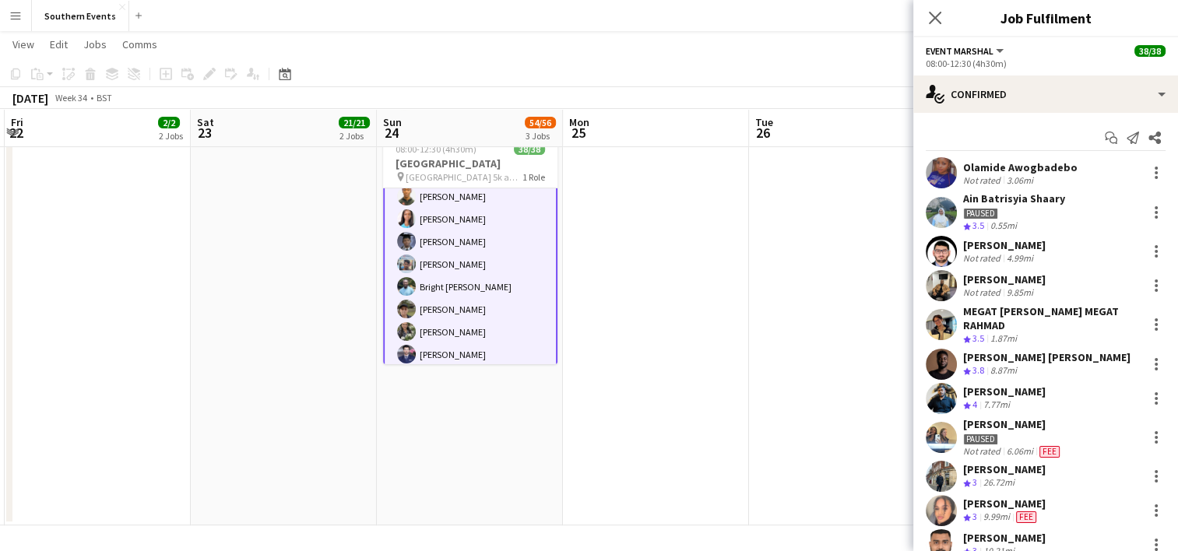
copy div "Olamide Awogbadebo Not rated 3.06mi Ain Batrisyia Shaary Paused Crew rating 3.5…"
